Goal: Task Accomplishment & Management: Manage account settings

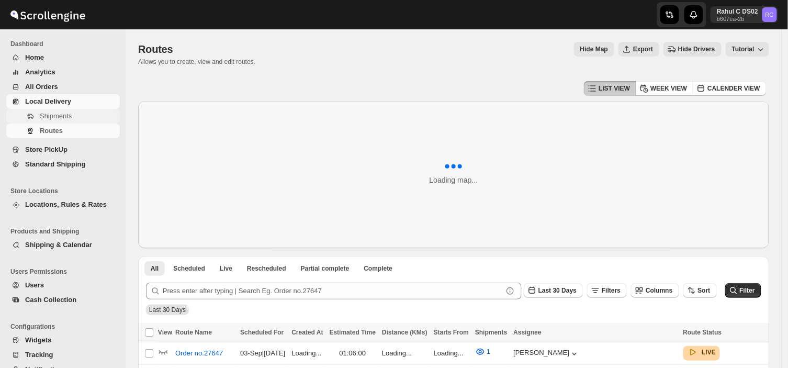
click at [63, 115] on span "Shipments" at bounding box center [56, 116] width 32 height 8
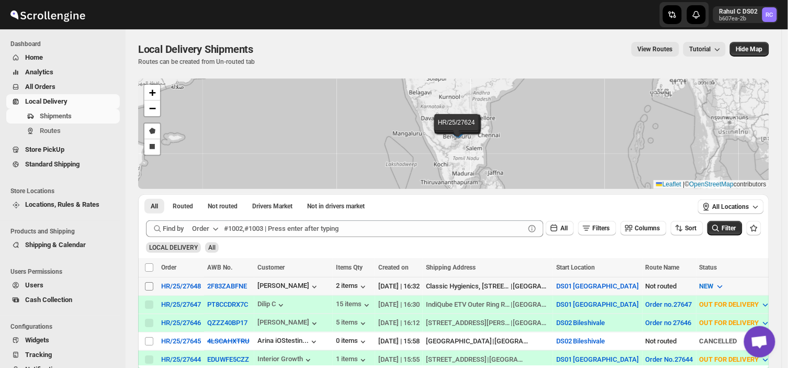
click at [148, 283] on input "Select shipment" at bounding box center [149, 286] width 8 height 8
checkbox input "true"
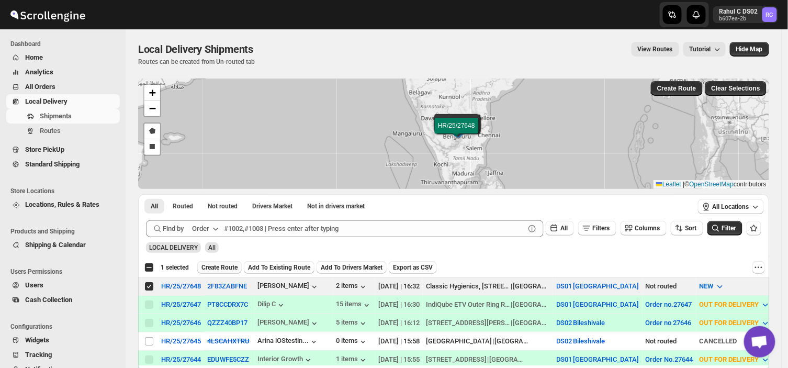
click at [216, 264] on span "Create Route" at bounding box center [219, 267] width 36 height 8
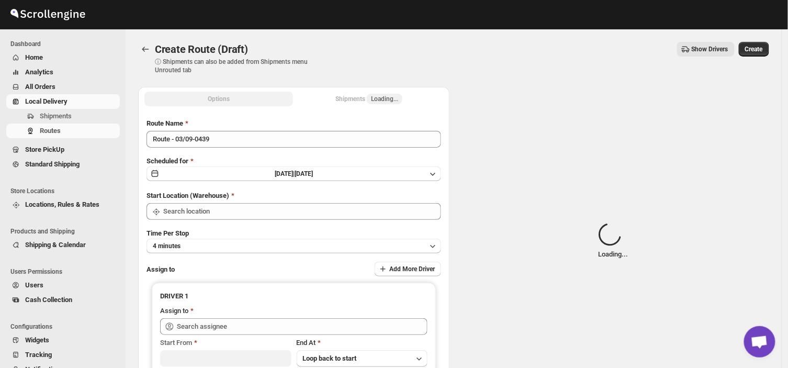
type input "DS01 [GEOGRAPHIC_DATA]"
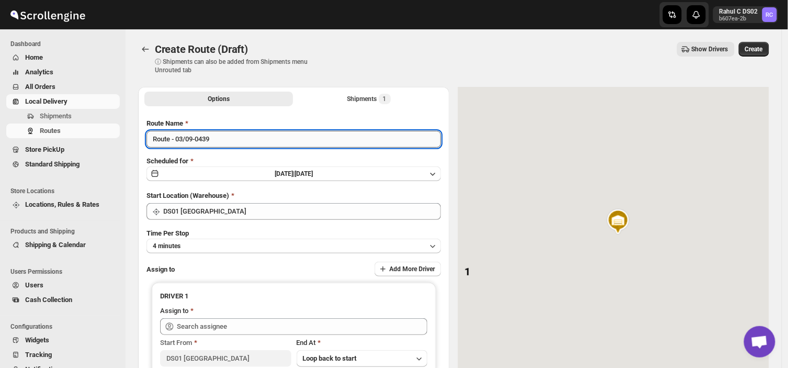
click at [215, 139] on input "Route - 03/09-0439" at bounding box center [293, 139] width 295 height 17
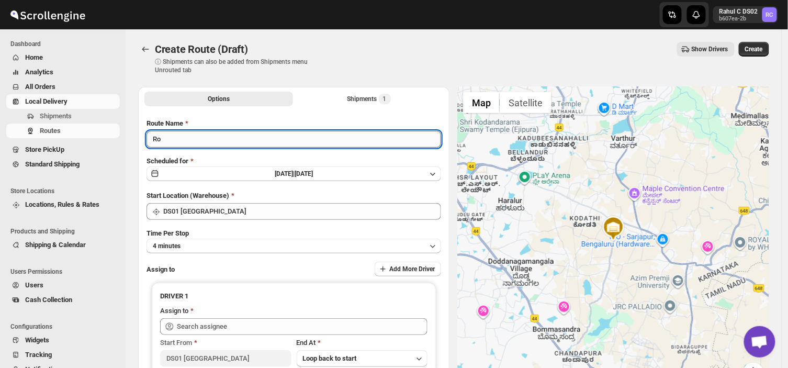
type input "R"
type input "Order no 27648"
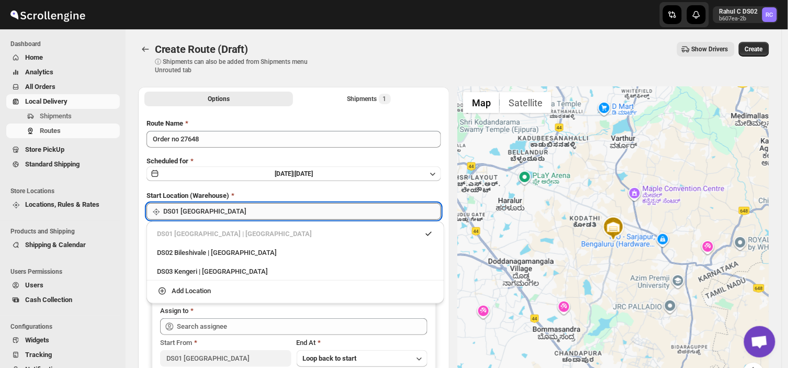
click at [221, 211] on input "DS01 [GEOGRAPHIC_DATA]" at bounding box center [302, 211] width 278 height 17
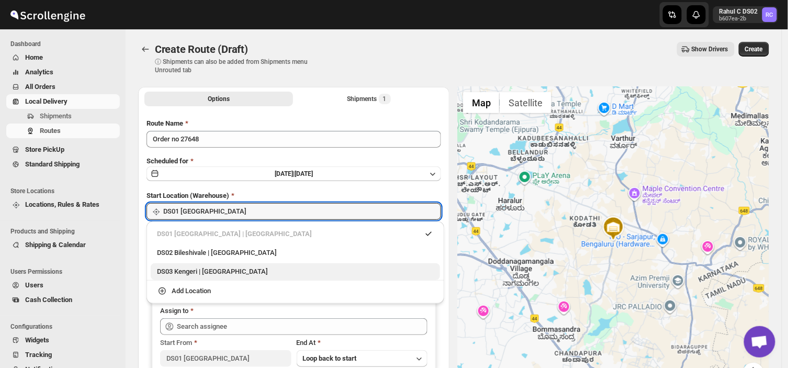
click at [179, 275] on div "DS03 Kengeri | [GEOGRAPHIC_DATA]" at bounding box center [295, 271] width 277 height 10
type input "DS03 Kengeri"
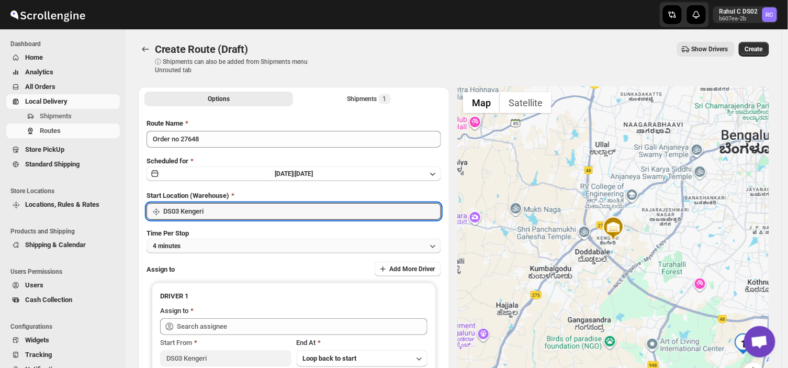
click at [200, 243] on button "4 minutes" at bounding box center [293, 246] width 295 height 15
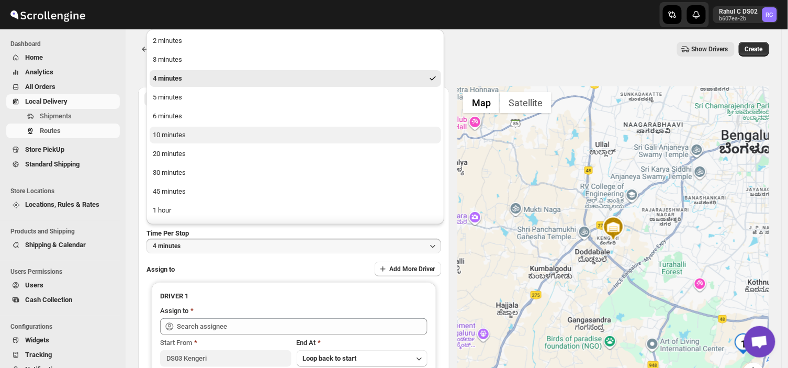
click at [184, 130] on div "10 minutes" at bounding box center [169, 135] width 33 height 10
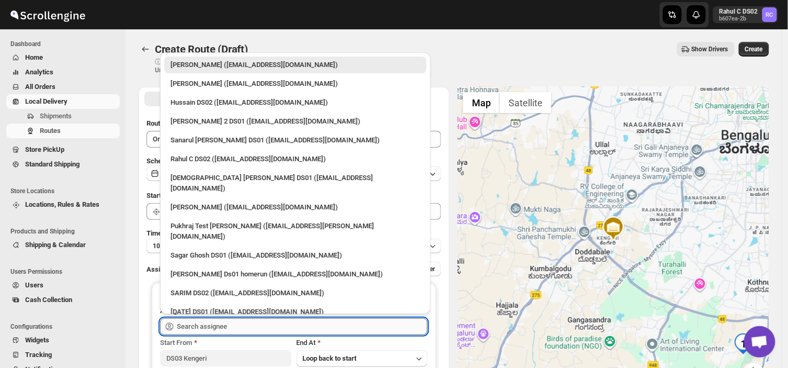
click at [246, 324] on input "text" at bounding box center [302, 326] width 251 height 17
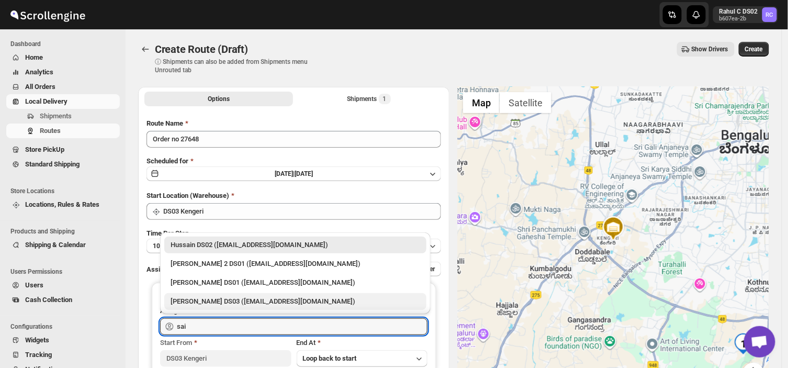
click at [218, 302] on div "[PERSON_NAME] DS03 ([EMAIL_ADDRESS][DOMAIN_NAME])" at bounding box center [296, 301] width 250 height 10
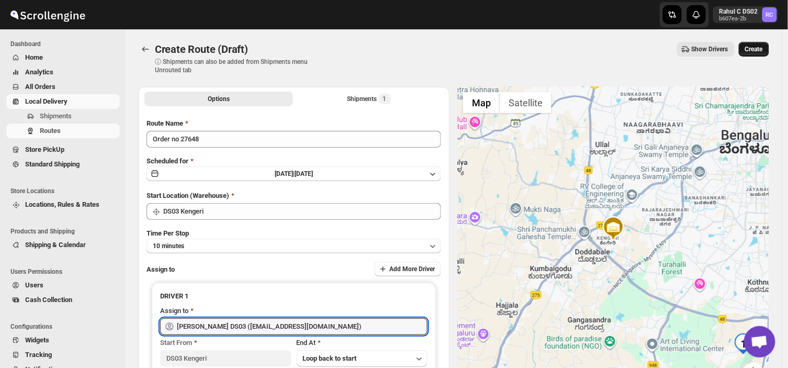
type input "[PERSON_NAME] DS03 ([EMAIL_ADDRESS][DOMAIN_NAME])"
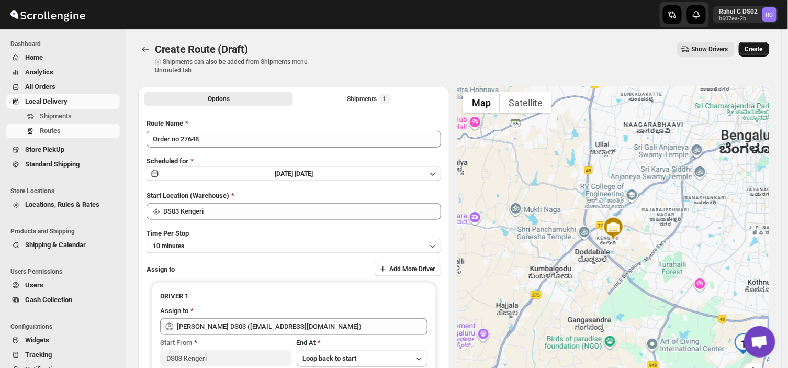
click at [759, 47] on span "Create" at bounding box center [754, 49] width 18 height 8
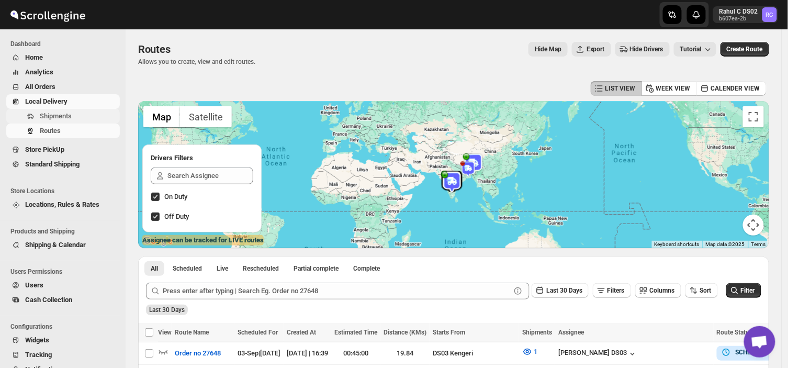
click at [75, 118] on span "Shipments" at bounding box center [79, 116] width 78 height 10
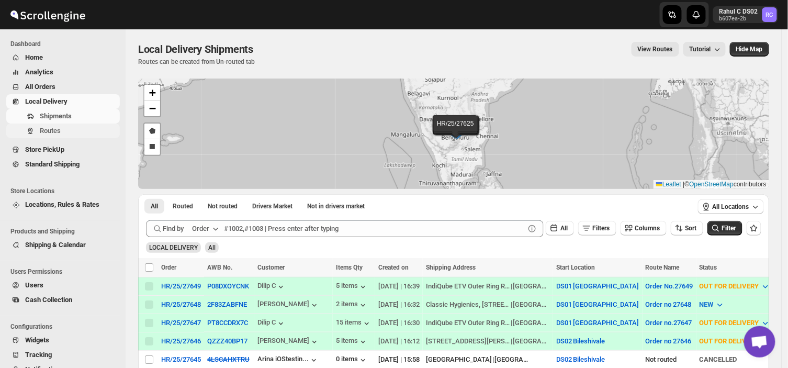
click at [61, 131] on span "Routes" at bounding box center [79, 131] width 78 height 10
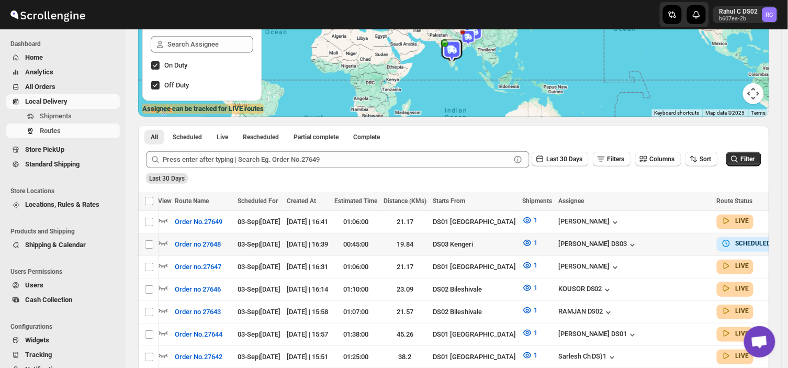
scroll to position [0, 26]
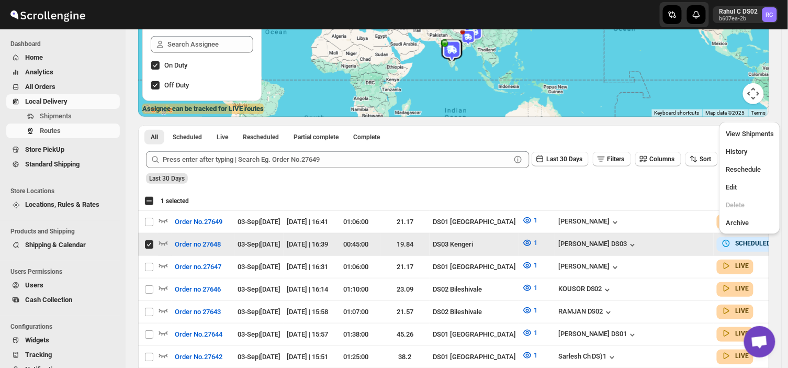
scroll to position [0, 0]
drag, startPoint x: 760, startPoint y: 243, endPoint x: 493, endPoint y: 200, distance: 270.2
click at [493, 200] on div "EXPORT REPORT" at bounding box center [481, 201] width 568 height 13
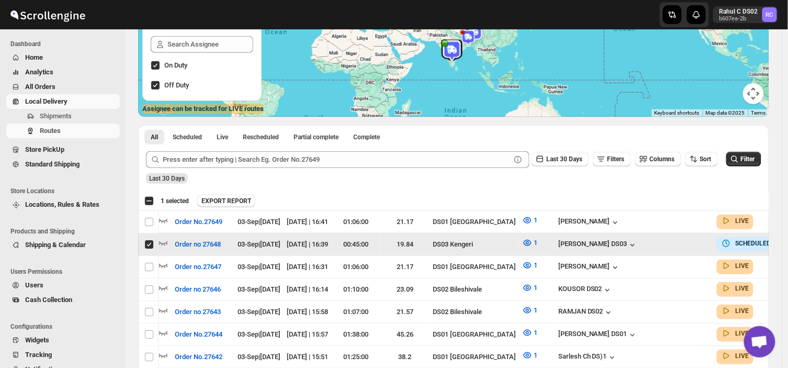
scroll to position [0, 26]
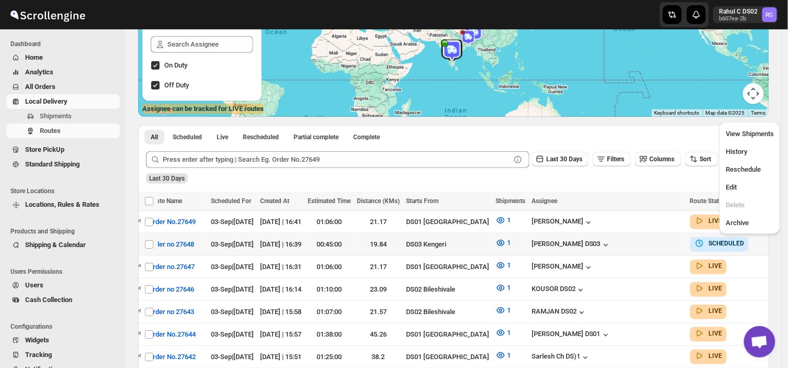
scroll to position [0, 0]
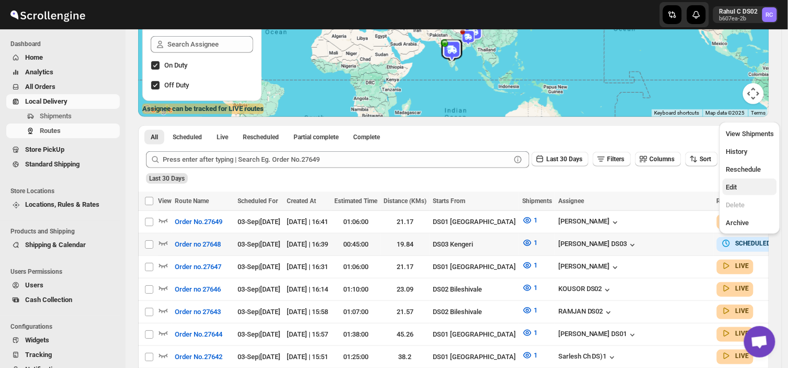
click at [731, 183] on span "Edit" at bounding box center [731, 187] width 11 height 8
checkbox input "true"
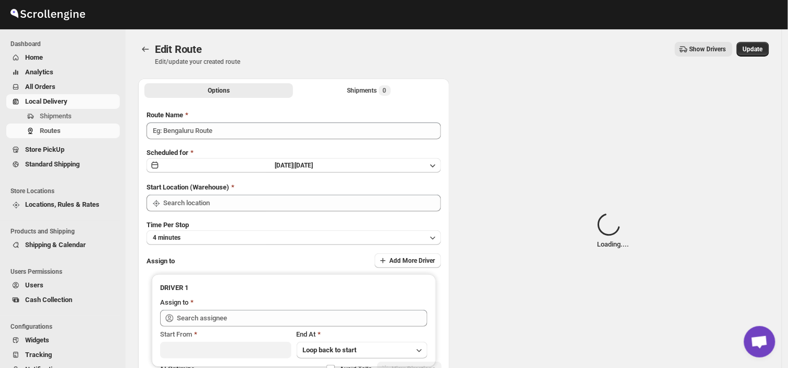
type input "Order no 27648"
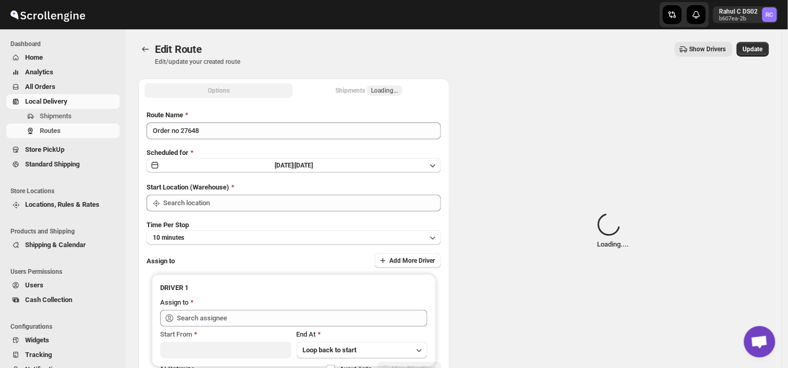
type input "DS03 Kengeri"
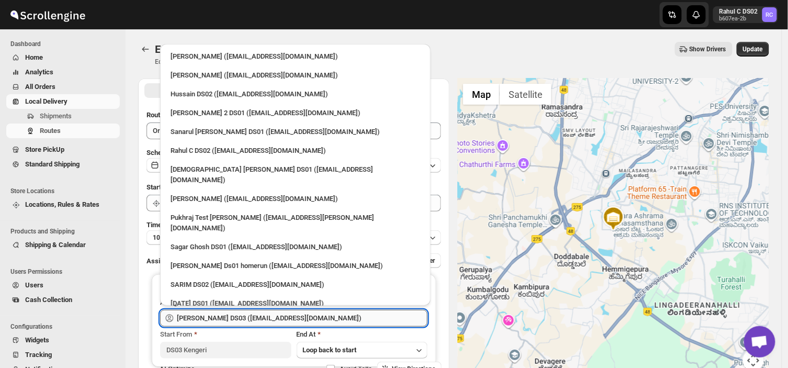
click at [320, 317] on input "[PERSON_NAME] DS03 ([EMAIL_ADDRESS][DOMAIN_NAME])" at bounding box center [302, 318] width 251 height 17
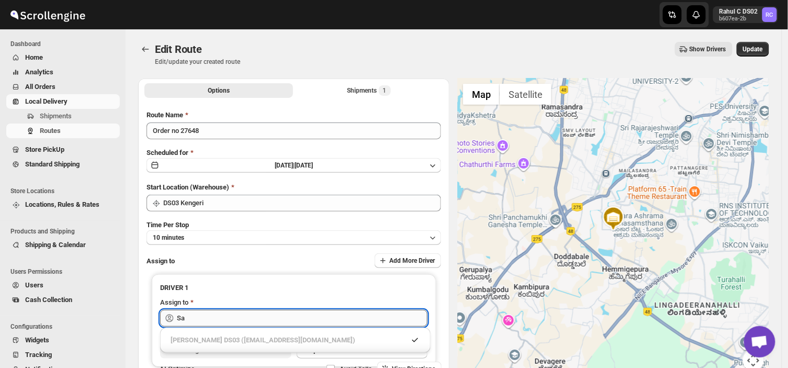
type input "S"
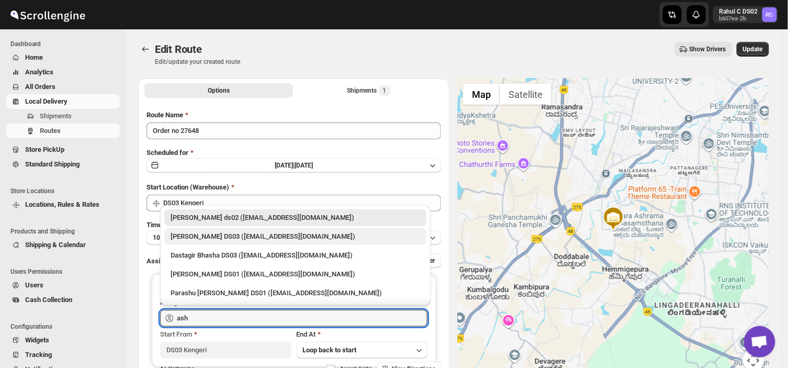
click at [251, 238] on div "[PERSON_NAME] DS03 ([EMAIL_ADDRESS][DOMAIN_NAME])" at bounding box center [296, 236] width 250 height 10
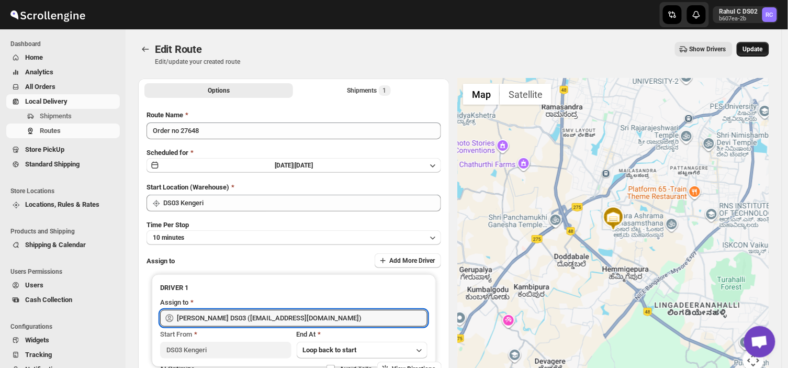
type input "[PERSON_NAME] DS03 ([EMAIL_ADDRESS][DOMAIN_NAME])"
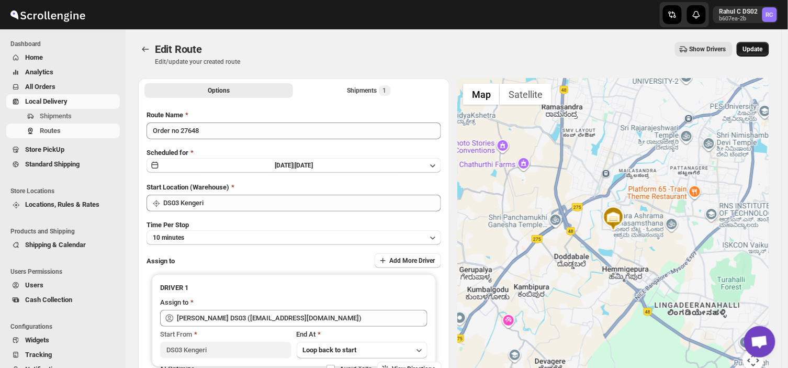
click at [757, 45] on span "Update" at bounding box center [753, 49] width 20 height 8
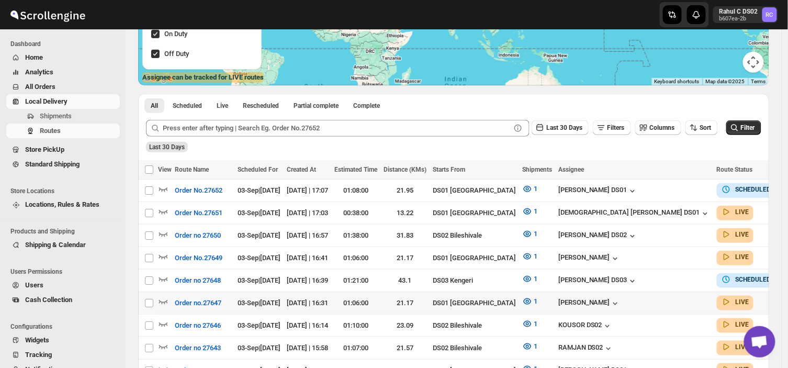
scroll to position [168, 0]
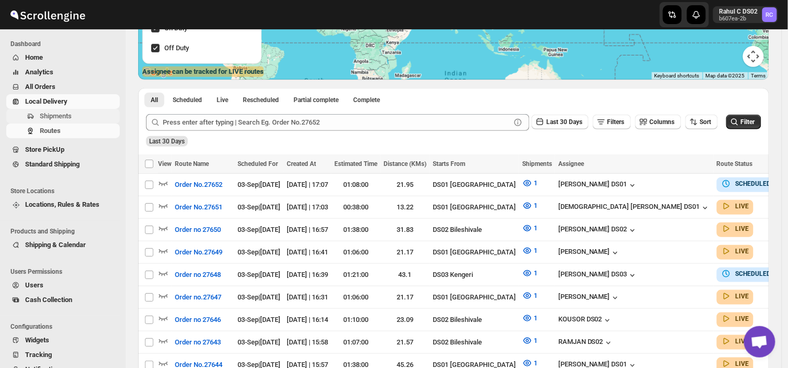
click at [70, 111] on span "Shipments" at bounding box center [79, 116] width 78 height 10
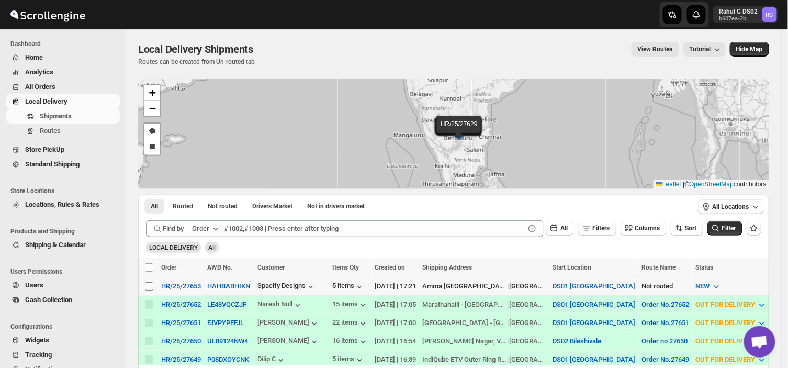
click at [149, 286] on input "Select shipment" at bounding box center [149, 286] width 8 height 8
checkbox input "true"
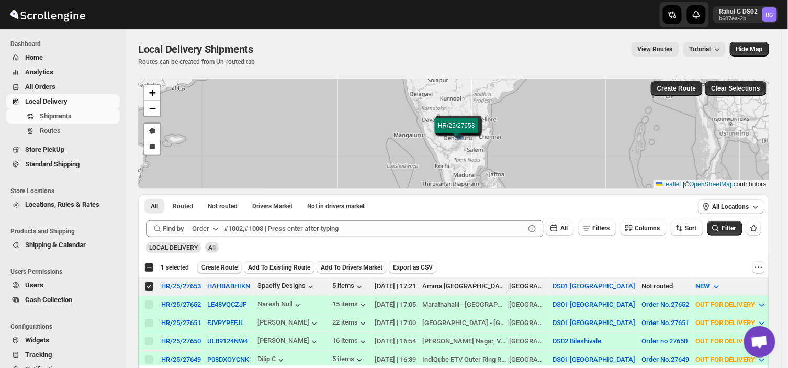
click at [220, 267] on span "Create Route" at bounding box center [219, 267] width 36 height 8
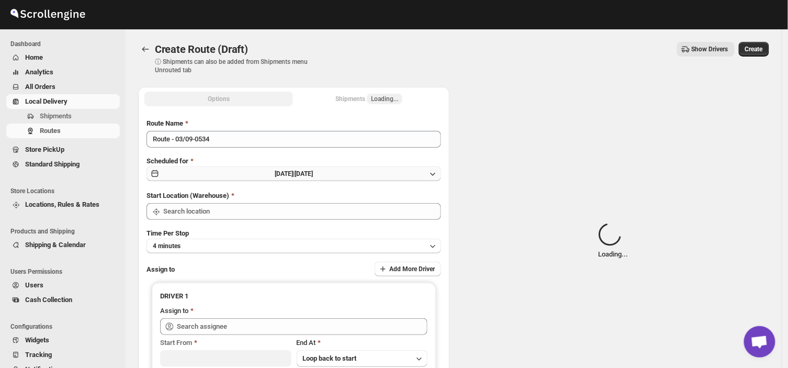
type input "DS01 [GEOGRAPHIC_DATA]"
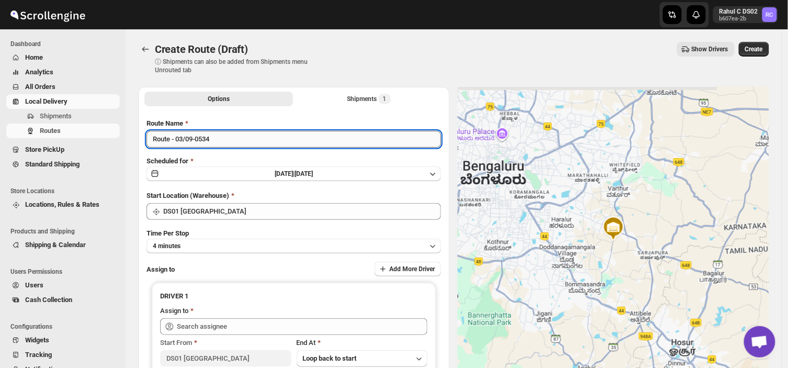
click at [215, 139] on input "Route - 03/09-0534" at bounding box center [293, 139] width 295 height 17
type input "R"
type input "Order no 27653"
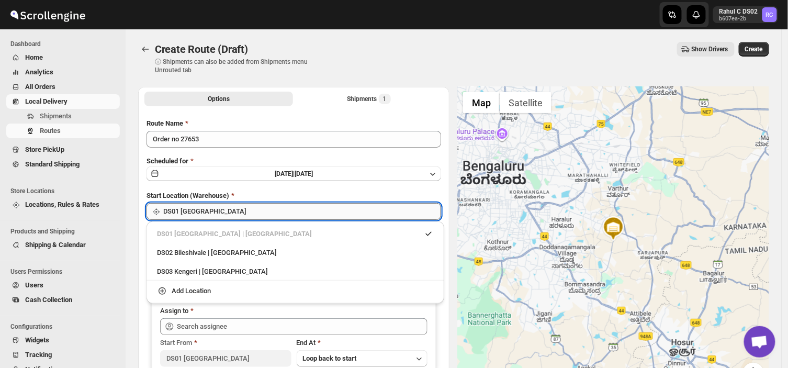
click at [225, 216] on input "DS01 [GEOGRAPHIC_DATA]" at bounding box center [302, 211] width 278 height 17
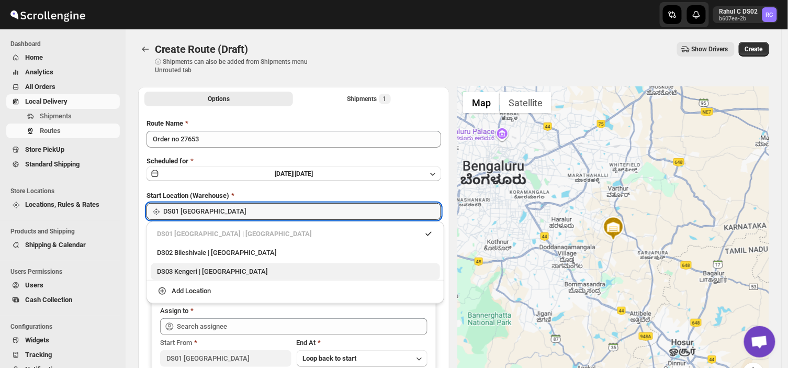
click at [175, 269] on div "DS03 Kengeri | [GEOGRAPHIC_DATA]" at bounding box center [295, 271] width 277 height 10
type input "DS03 Kengeri"
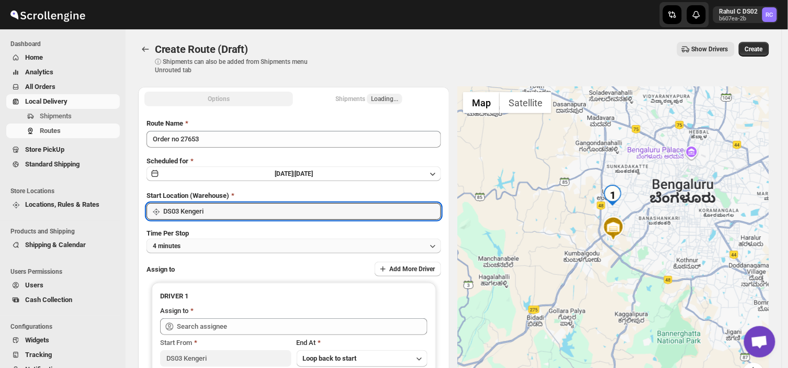
click at [215, 244] on button "4 minutes" at bounding box center [293, 246] width 295 height 15
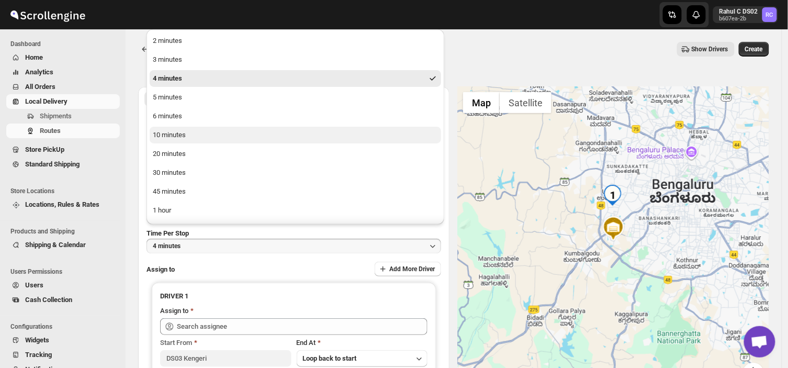
click at [191, 132] on button "10 minutes" at bounding box center [295, 135] width 291 height 17
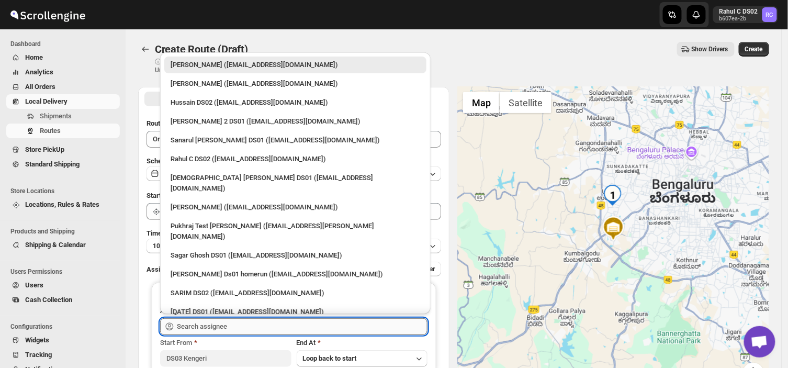
click at [238, 327] on input "text" at bounding box center [302, 326] width 251 height 17
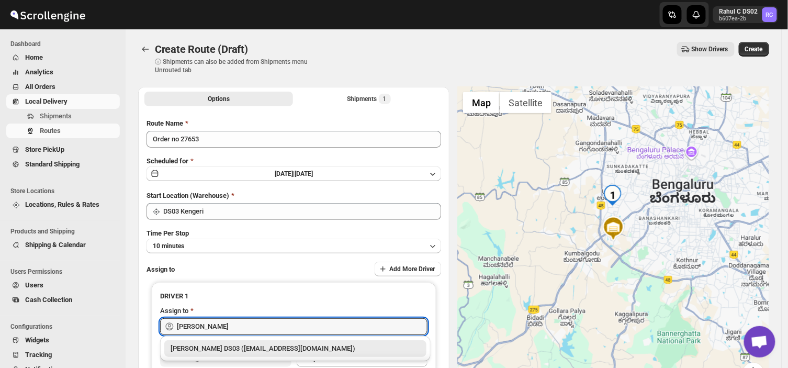
click at [246, 349] on div "[PERSON_NAME] DS03 ([EMAIL_ADDRESS][DOMAIN_NAME])" at bounding box center [296, 348] width 250 height 10
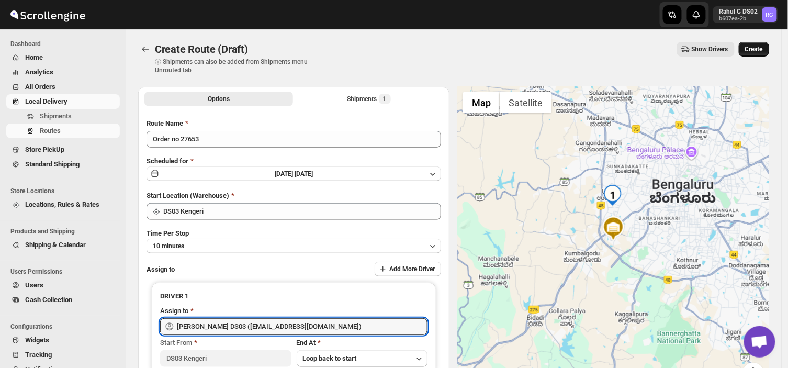
type input "[PERSON_NAME] DS03 ([EMAIL_ADDRESS][DOMAIN_NAME])"
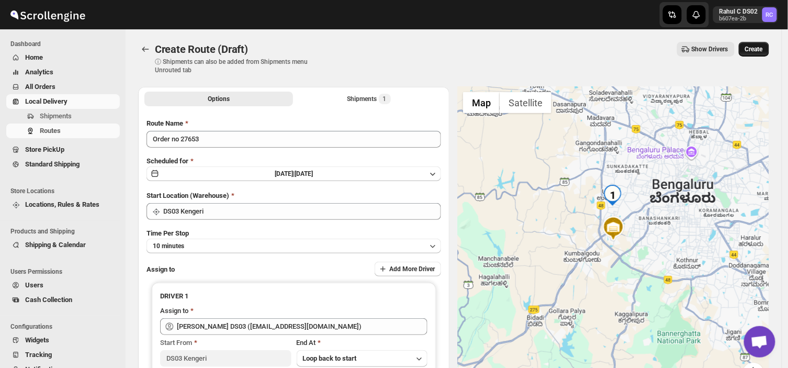
click at [757, 48] on span "Create" at bounding box center [754, 49] width 18 height 8
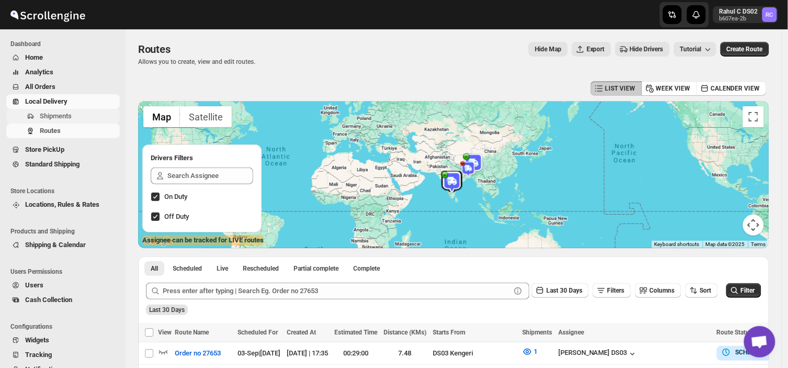
click at [83, 118] on span "Shipments" at bounding box center [79, 116] width 78 height 10
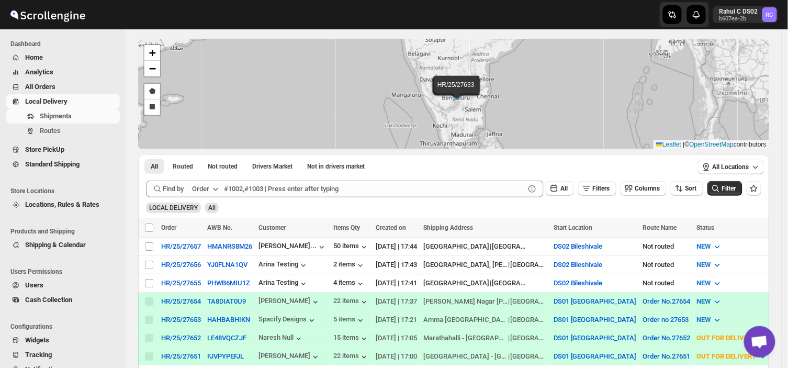
scroll to position [46, 0]
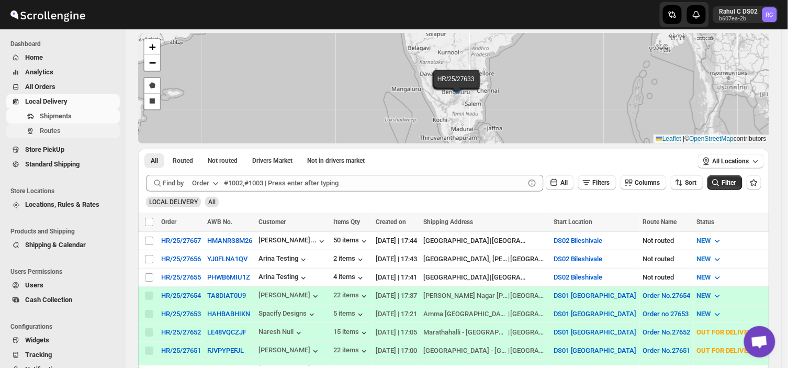
click at [65, 130] on span "Routes" at bounding box center [79, 131] width 78 height 10
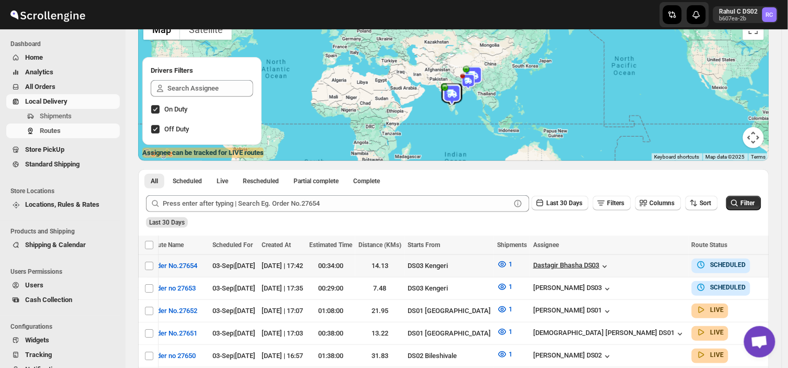
scroll to position [0, 25]
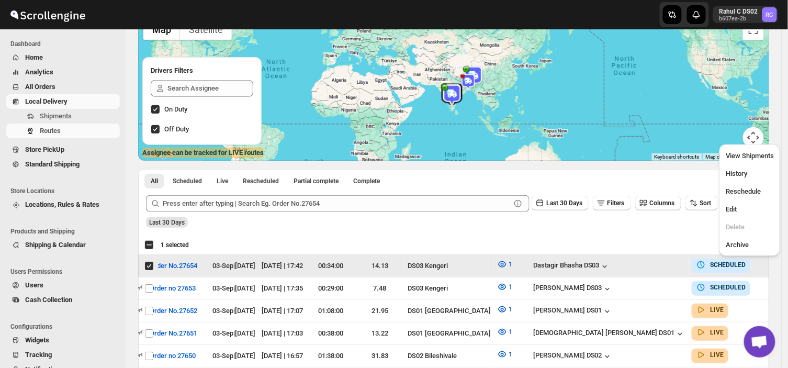
scroll to position [0, 0]
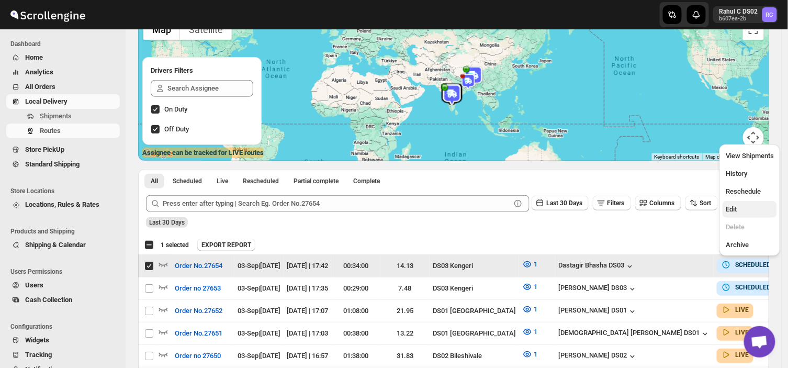
click at [735, 209] on span "Edit" at bounding box center [731, 209] width 11 height 8
checkbox input "false"
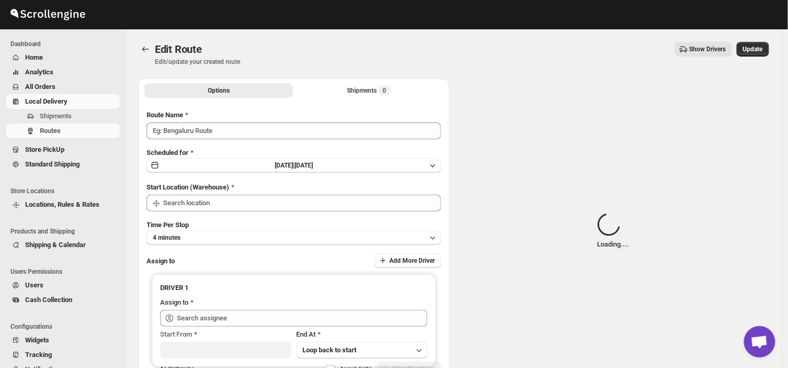
type input "Order No.27654"
type input "DS03 Kengeri"
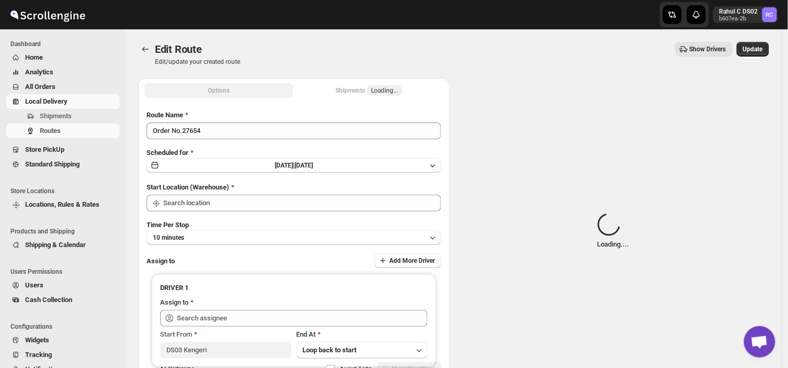
type input "DS03 Kengeri"
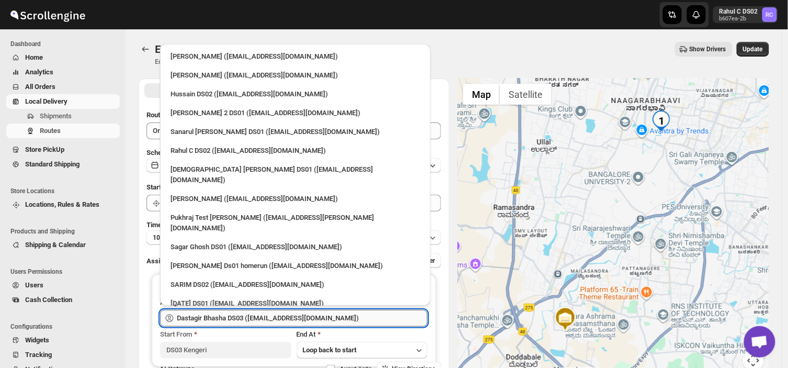
click at [325, 318] on input "Dastagir Bhasha DS03 ([EMAIL_ADDRESS][DOMAIN_NAME])" at bounding box center [302, 318] width 251 height 17
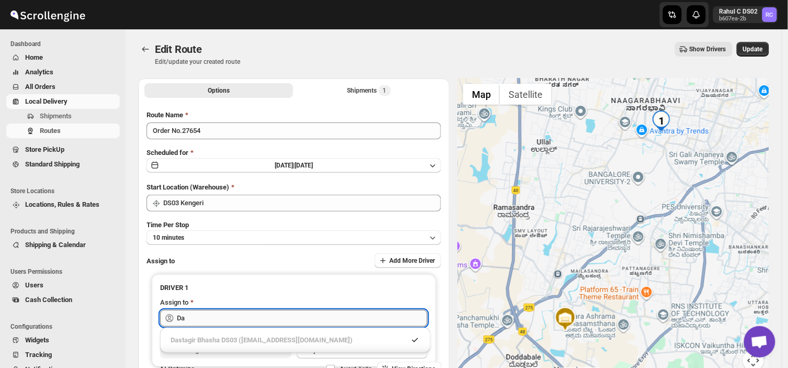
type input "D"
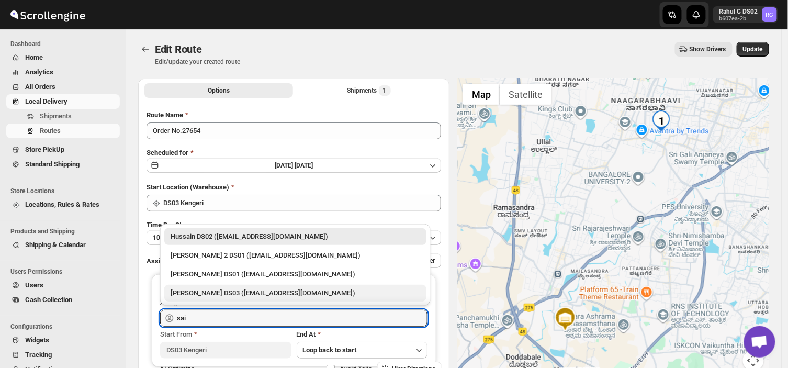
click at [198, 290] on div "[PERSON_NAME] DS03 ([EMAIL_ADDRESS][DOMAIN_NAME])" at bounding box center [296, 293] width 250 height 10
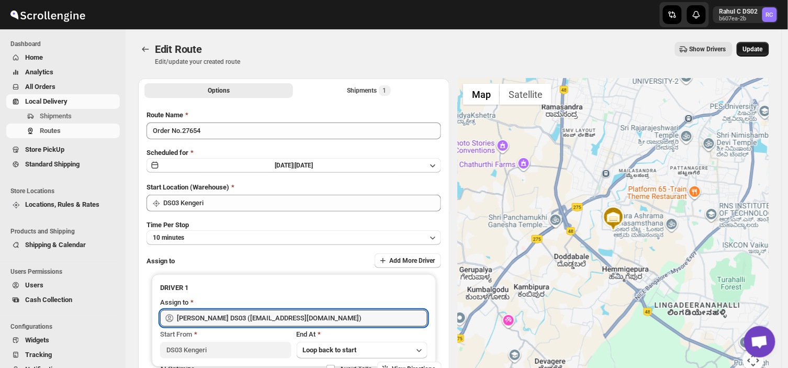
type input "[PERSON_NAME] DS03 ([EMAIL_ADDRESS][DOMAIN_NAME])"
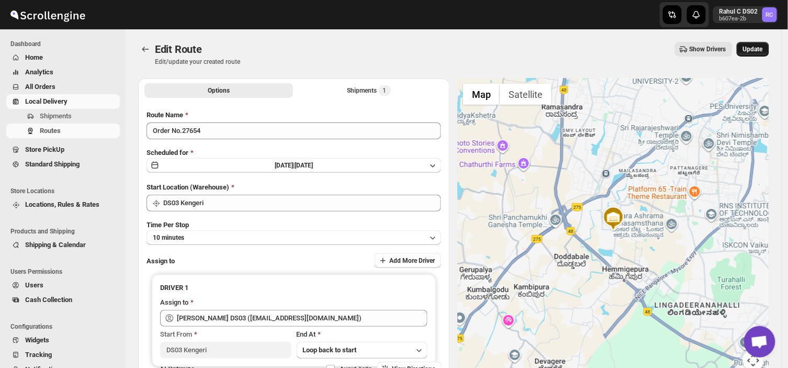
click at [756, 48] on span "Update" at bounding box center [753, 49] width 20 height 8
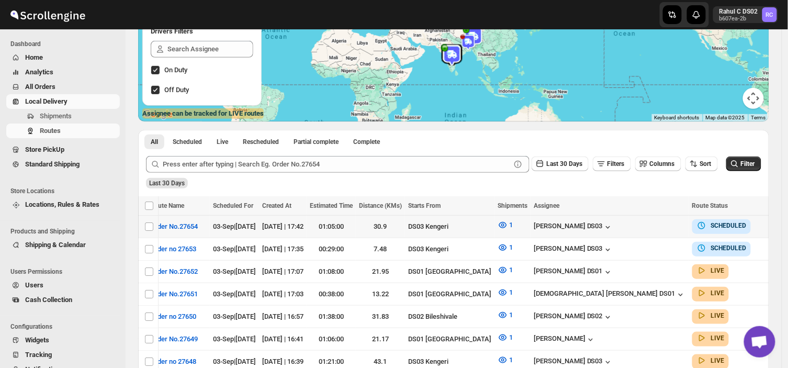
scroll to position [0, 25]
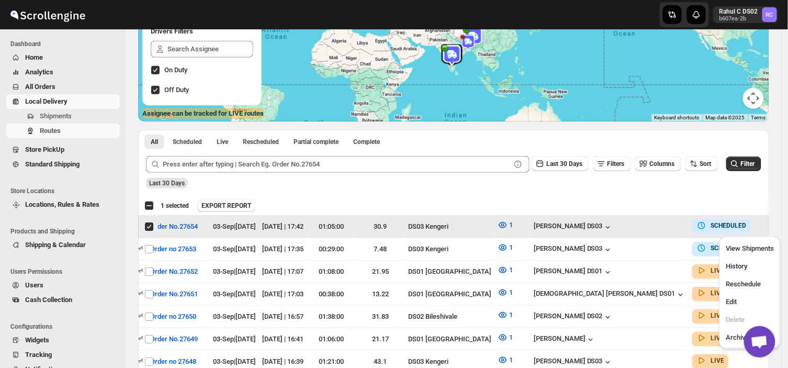
scroll to position [0, 0]
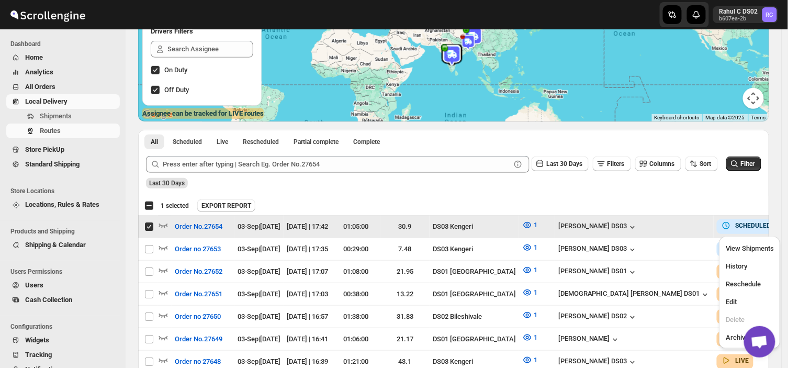
drag, startPoint x: 760, startPoint y: 228, endPoint x: 735, endPoint y: 331, distance: 105.6
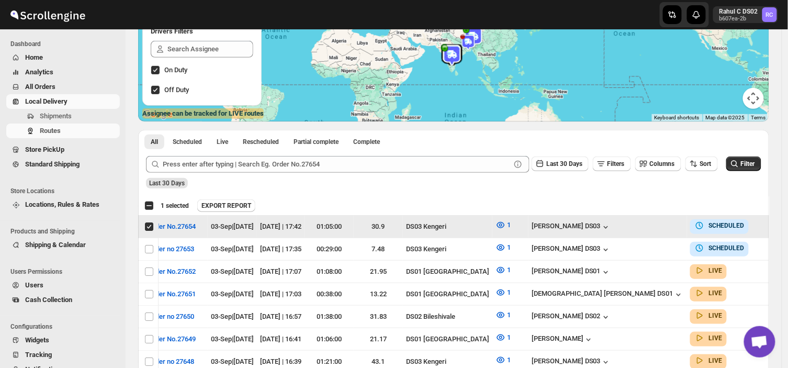
scroll to position [0, 27]
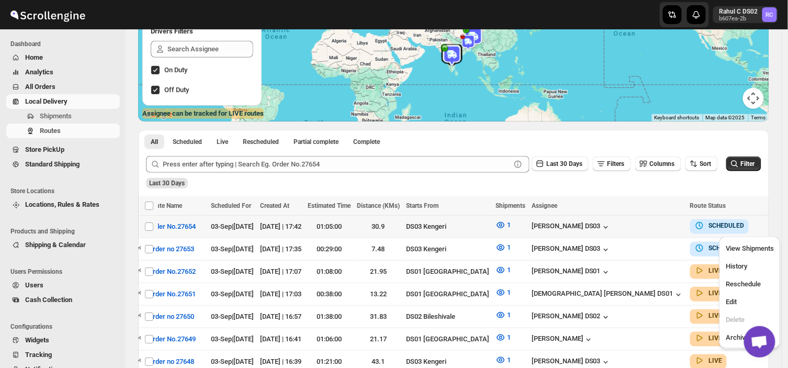
scroll to position [0, 0]
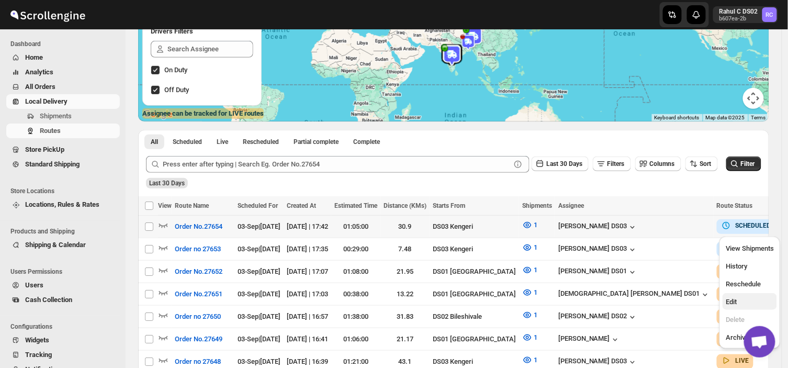
click at [731, 296] on button "Edit" at bounding box center [750, 301] width 54 height 17
checkbox input "true"
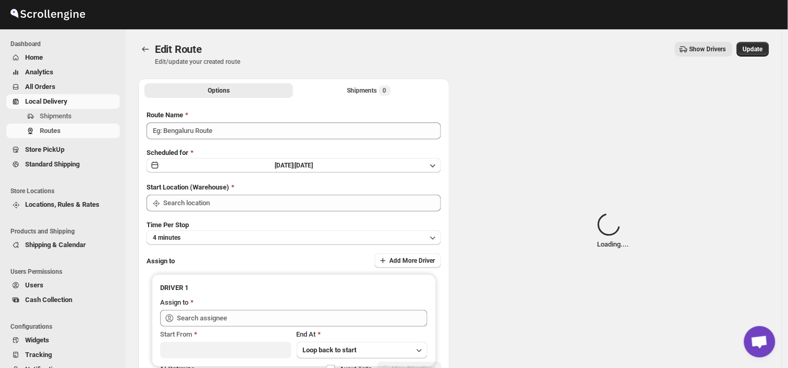
type input "Order No.27654"
type input "DS03 Kengeri"
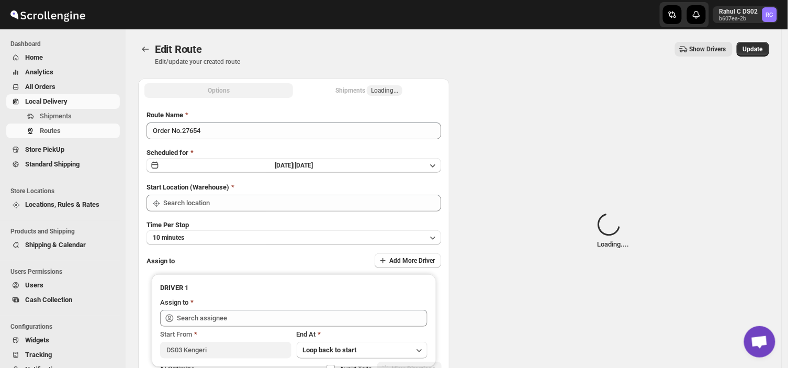
type input "DS03 Kengeri"
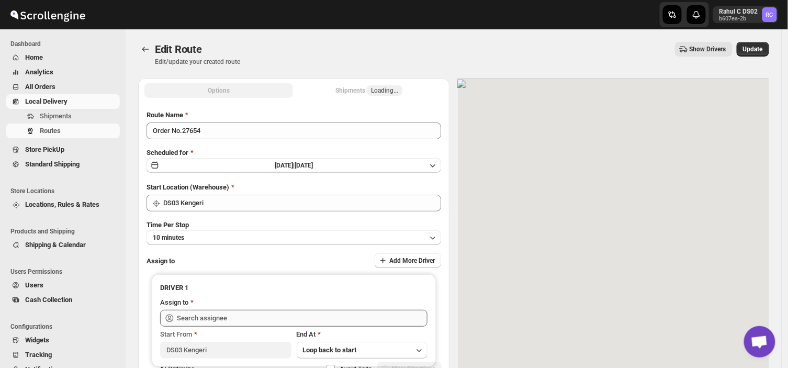
type input "[PERSON_NAME] DS03 ([EMAIL_ADDRESS][DOMAIN_NAME])"
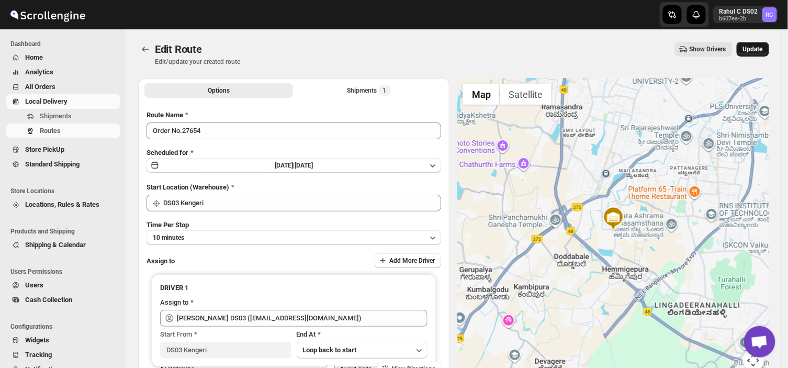
click at [758, 46] on span "Update" at bounding box center [753, 49] width 20 height 8
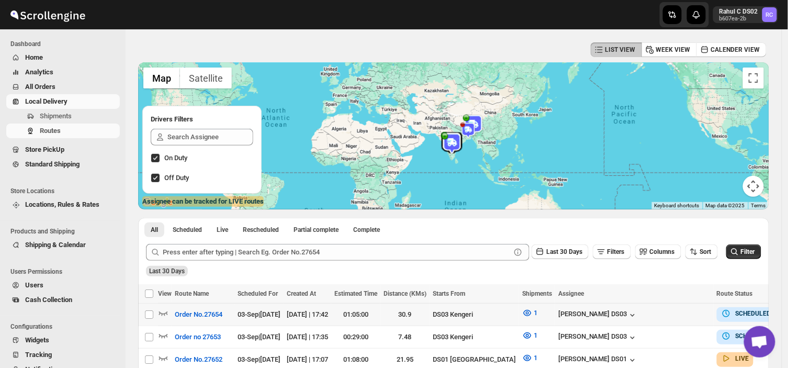
scroll to position [38, 0]
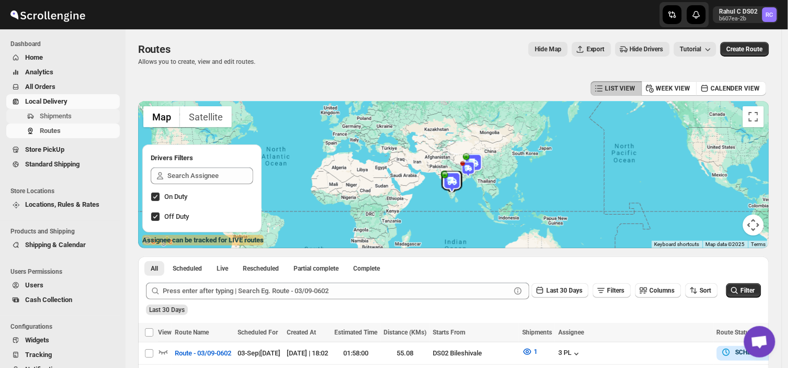
click at [61, 113] on span "Shipments" at bounding box center [56, 116] width 32 height 8
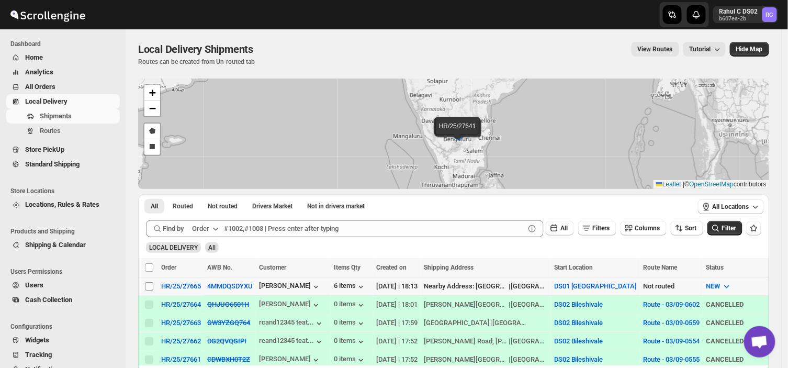
click at [149, 286] on input "Select shipment" at bounding box center [149, 286] width 8 height 8
checkbox input "true"
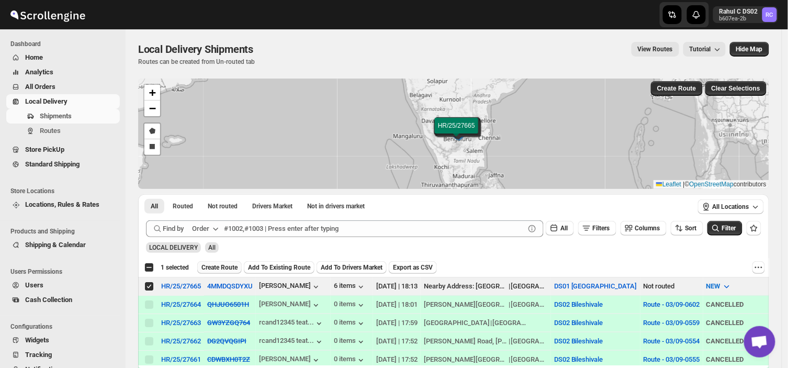
click at [216, 264] on span "Create Route" at bounding box center [219, 267] width 36 height 8
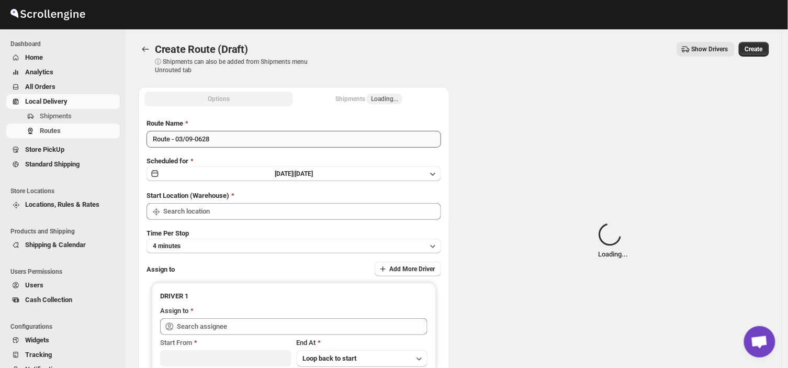
type input "DS01 [GEOGRAPHIC_DATA]"
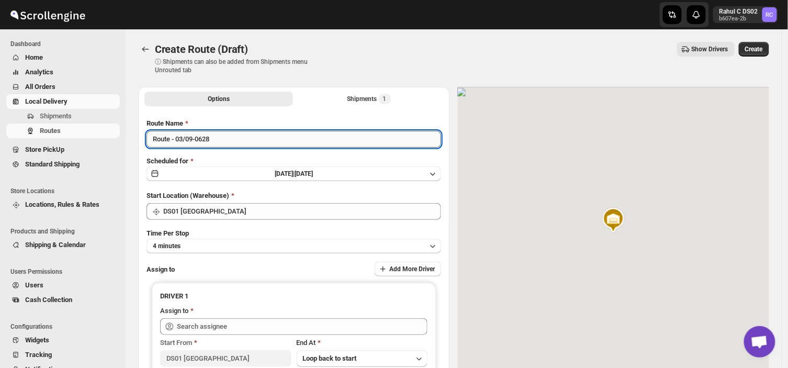
click at [215, 138] on input "Route - 03/09-0628" at bounding box center [293, 139] width 295 height 17
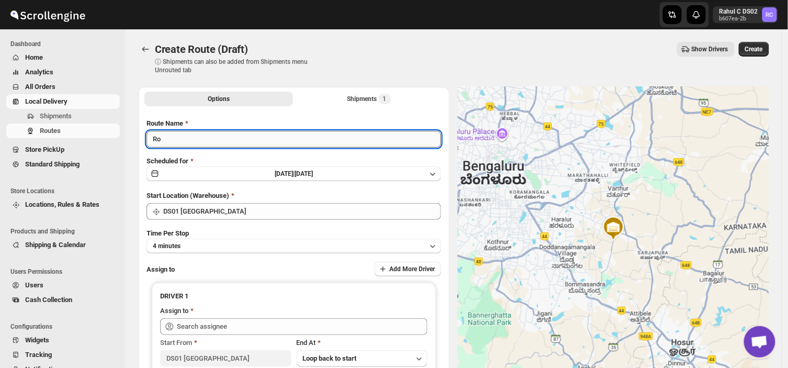
type input "R"
type input "Order no 27665"
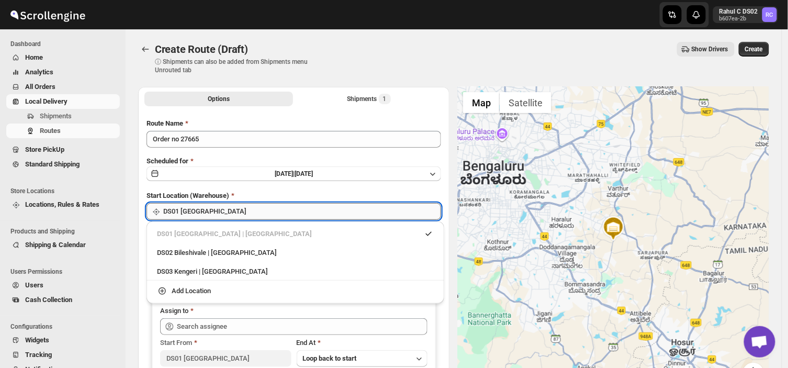
click at [221, 211] on input "DS01 [GEOGRAPHIC_DATA]" at bounding box center [302, 211] width 278 height 17
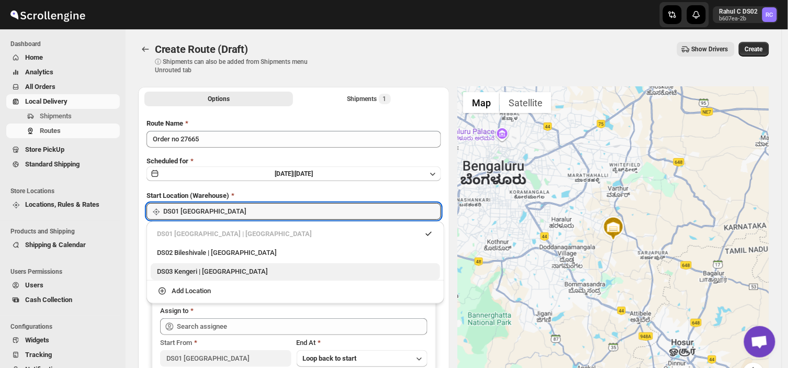
click at [189, 273] on div "DS03 Kengeri | [GEOGRAPHIC_DATA]" at bounding box center [295, 271] width 277 height 10
type input "DS03 Kengeri"
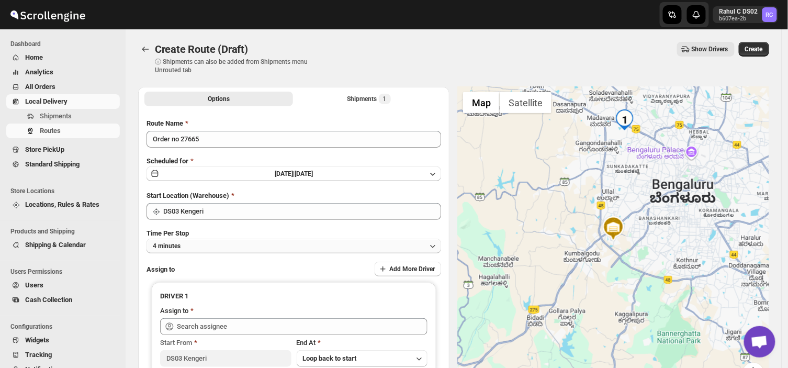
click at [203, 244] on button "4 minutes" at bounding box center [293, 246] width 295 height 15
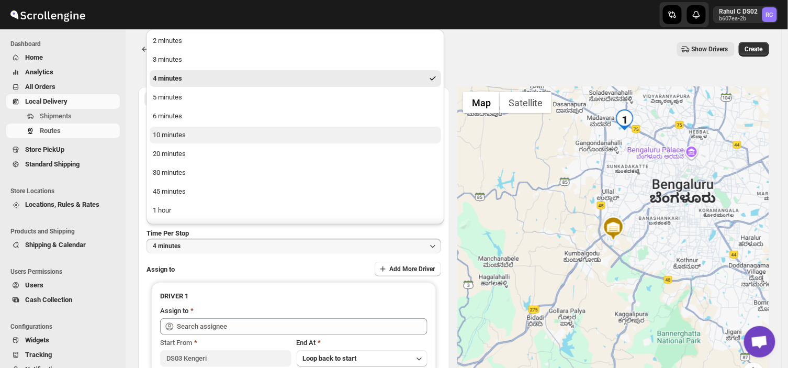
click at [191, 137] on button "10 minutes" at bounding box center [295, 135] width 291 height 17
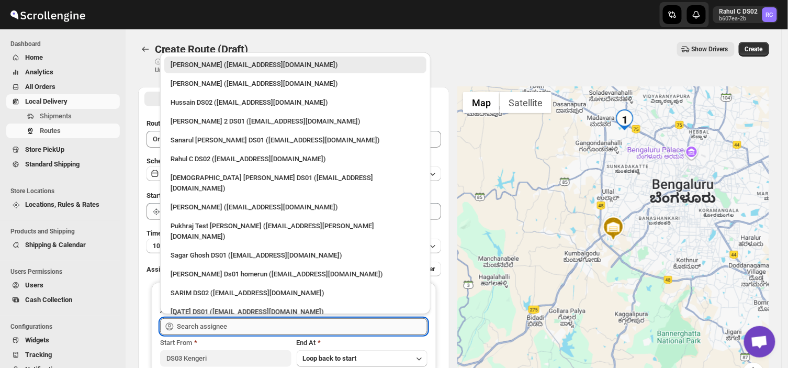
click at [247, 322] on input "text" at bounding box center [302, 326] width 251 height 17
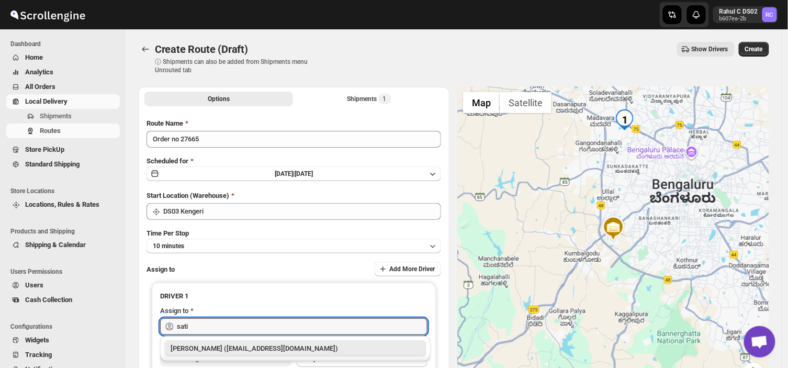
click at [249, 347] on div "[PERSON_NAME] ([EMAIL_ADDRESS][DOMAIN_NAME])" at bounding box center [296, 348] width 250 height 10
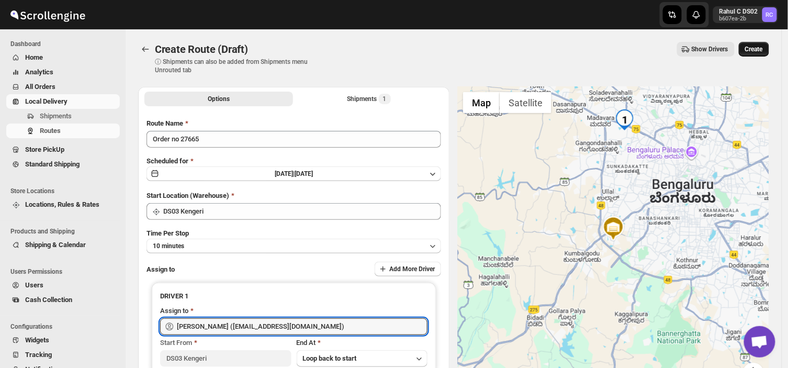
type input "[PERSON_NAME] ([EMAIL_ADDRESS][DOMAIN_NAME])"
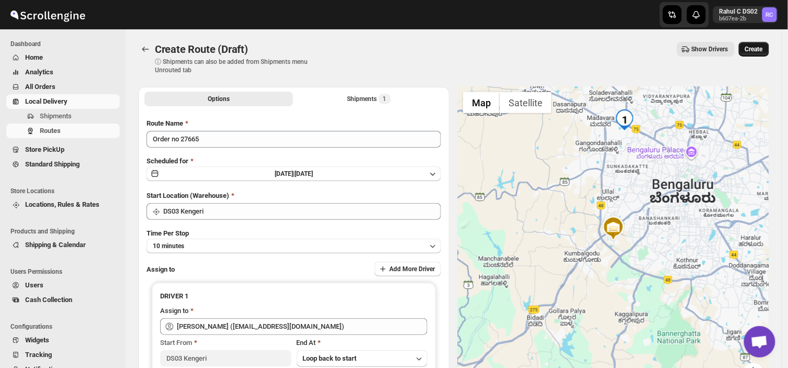
click at [756, 47] on span "Create" at bounding box center [754, 49] width 18 height 8
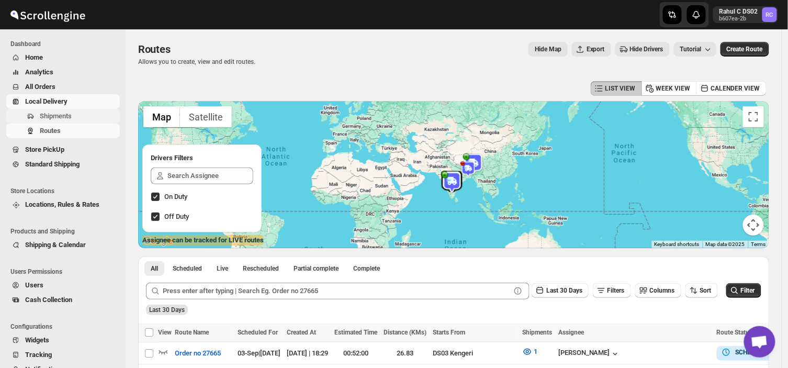
click at [78, 116] on span "Shipments" at bounding box center [79, 116] width 78 height 10
